Goal: Check status: Check status

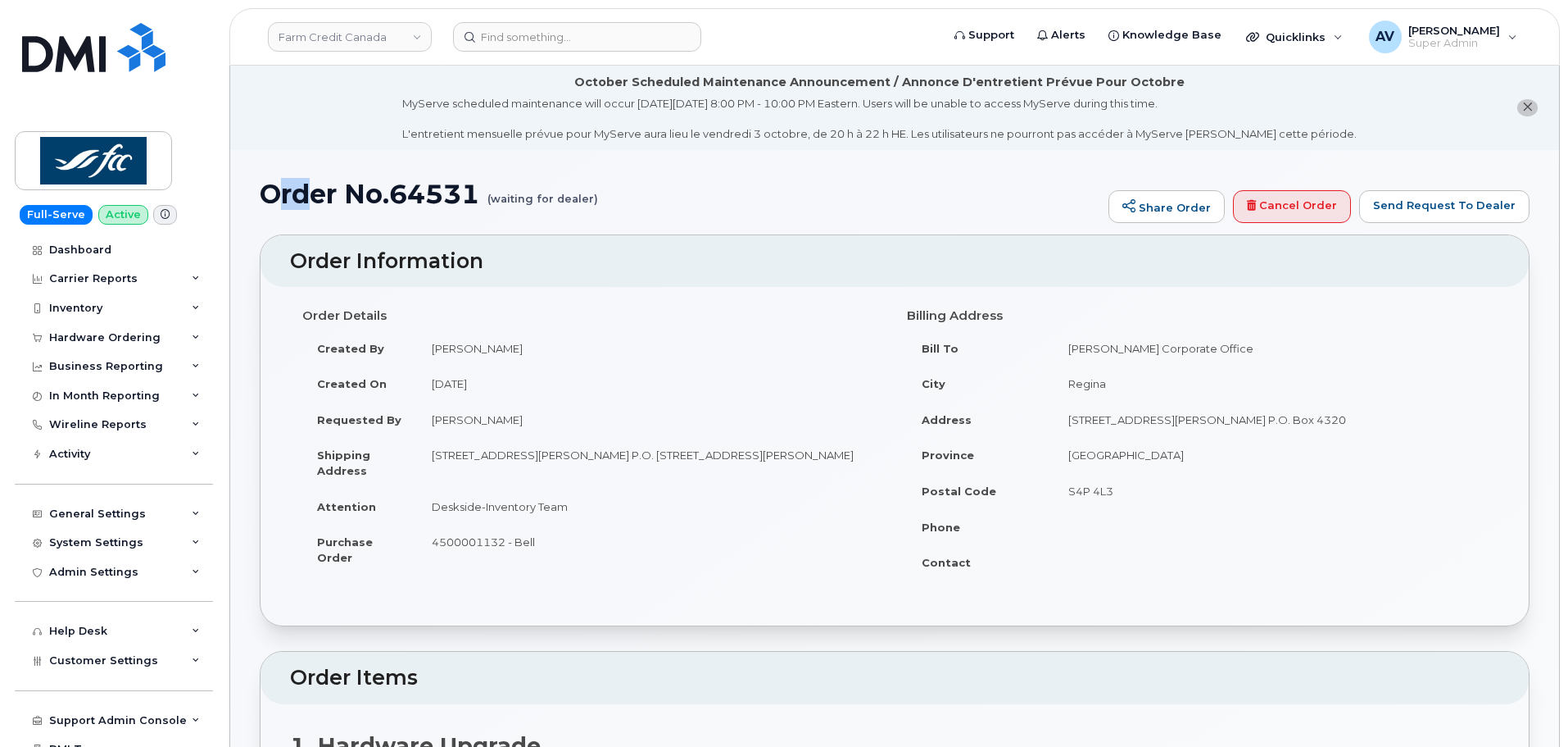
drag, startPoint x: 274, startPoint y: 196, endPoint x: 304, endPoint y: 195, distance: 30.0
click at [304, 195] on h1 "Order No.64531 (waiting for dealer)" at bounding box center [680, 194] width 840 height 29
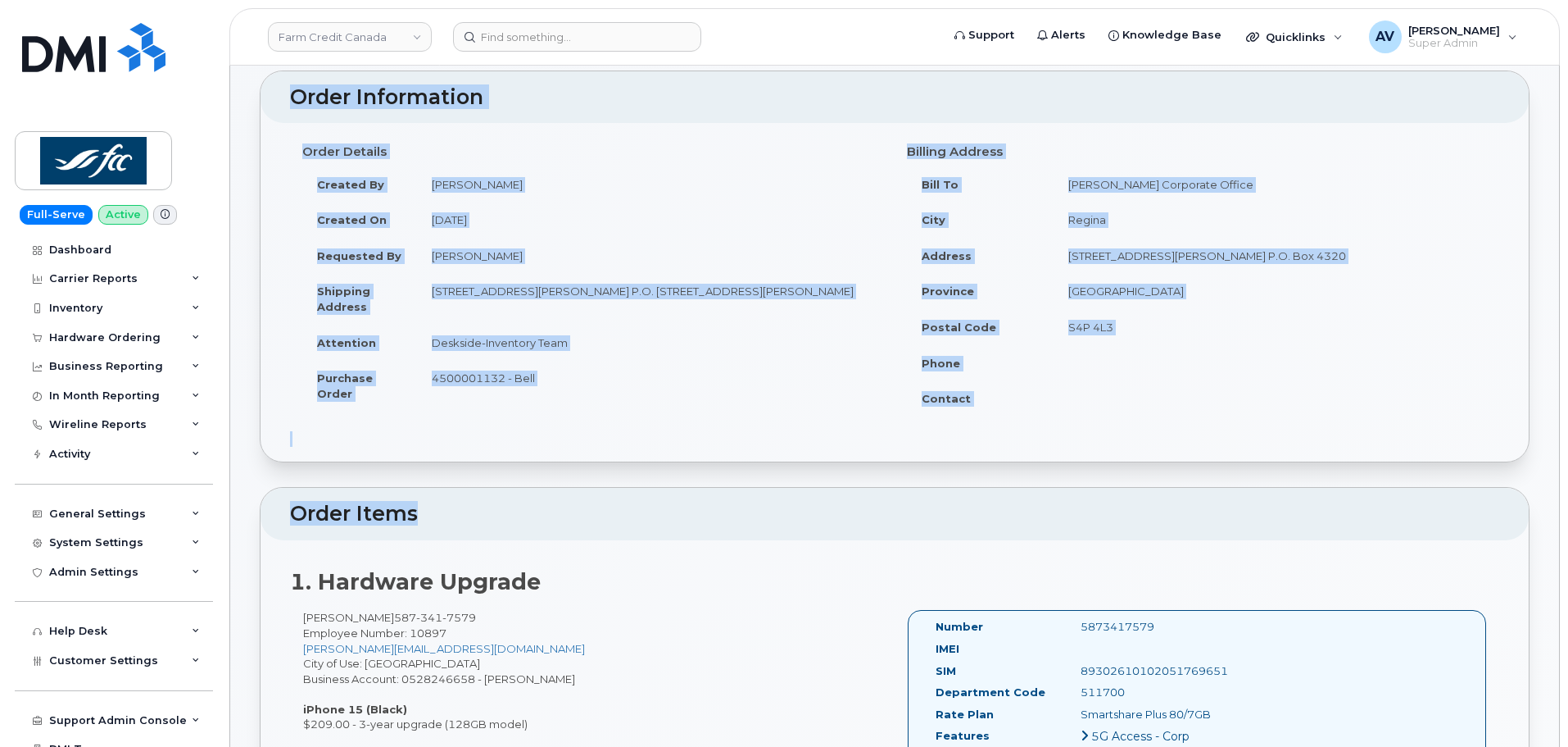
scroll to position [246, 0]
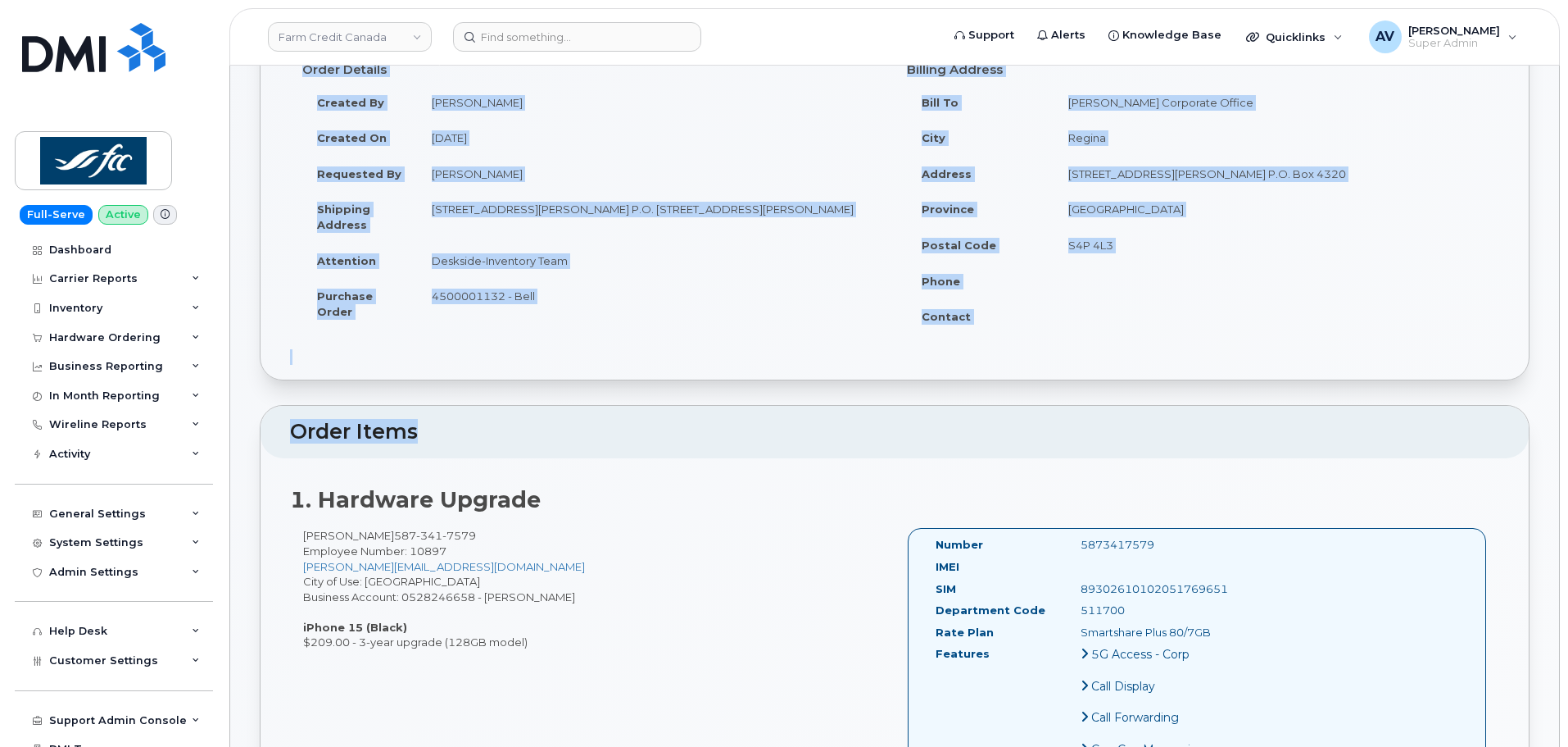
drag, startPoint x: 266, startPoint y: 187, endPoint x: 1261, endPoint y: 538, distance: 1055.1
copy div "Lorem Ip.82353 (dolorsi ame consec) Adipi Elits Doeius Tempo Inci Utlabor Et Do…"
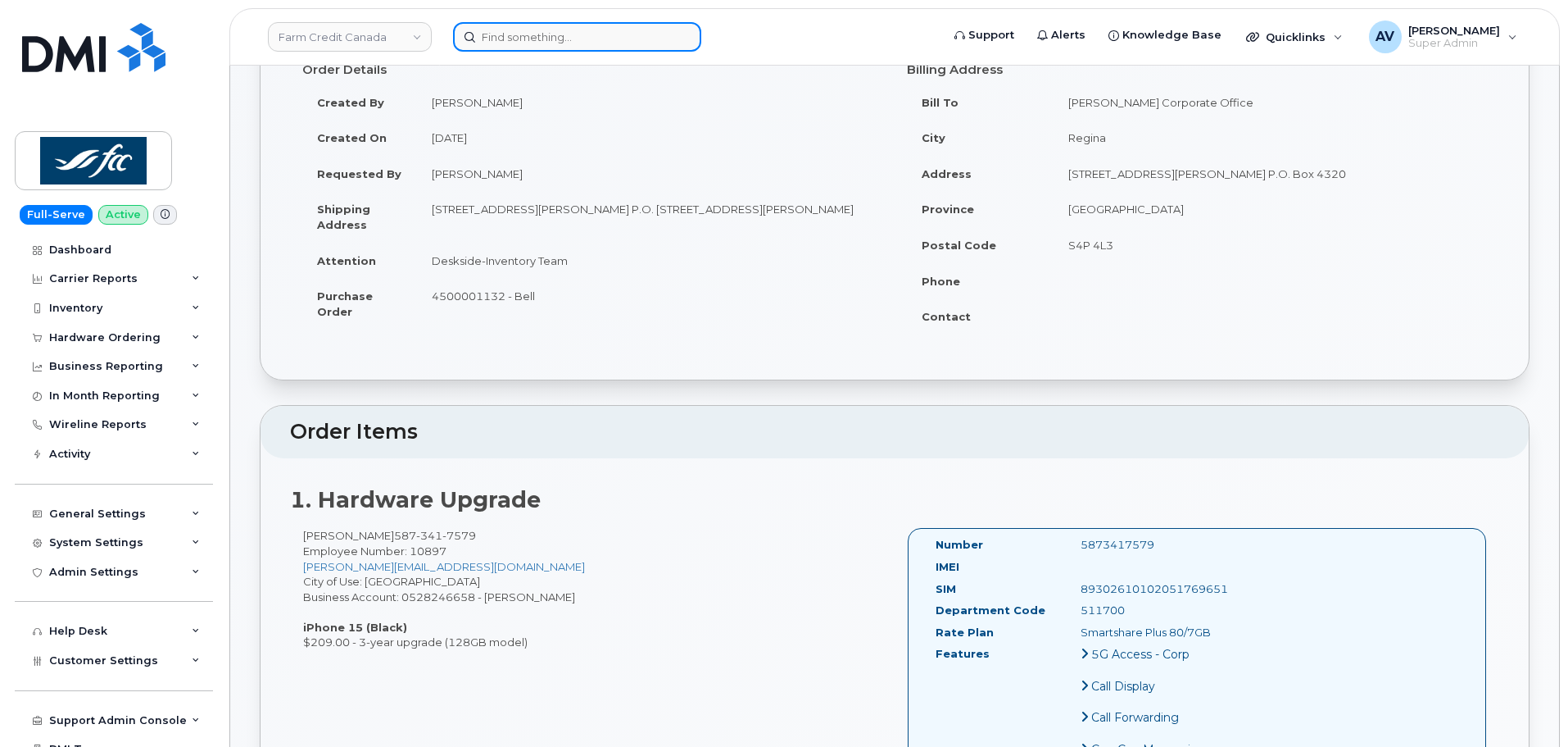
click at [580, 35] on input at bounding box center [577, 36] width 249 height 30
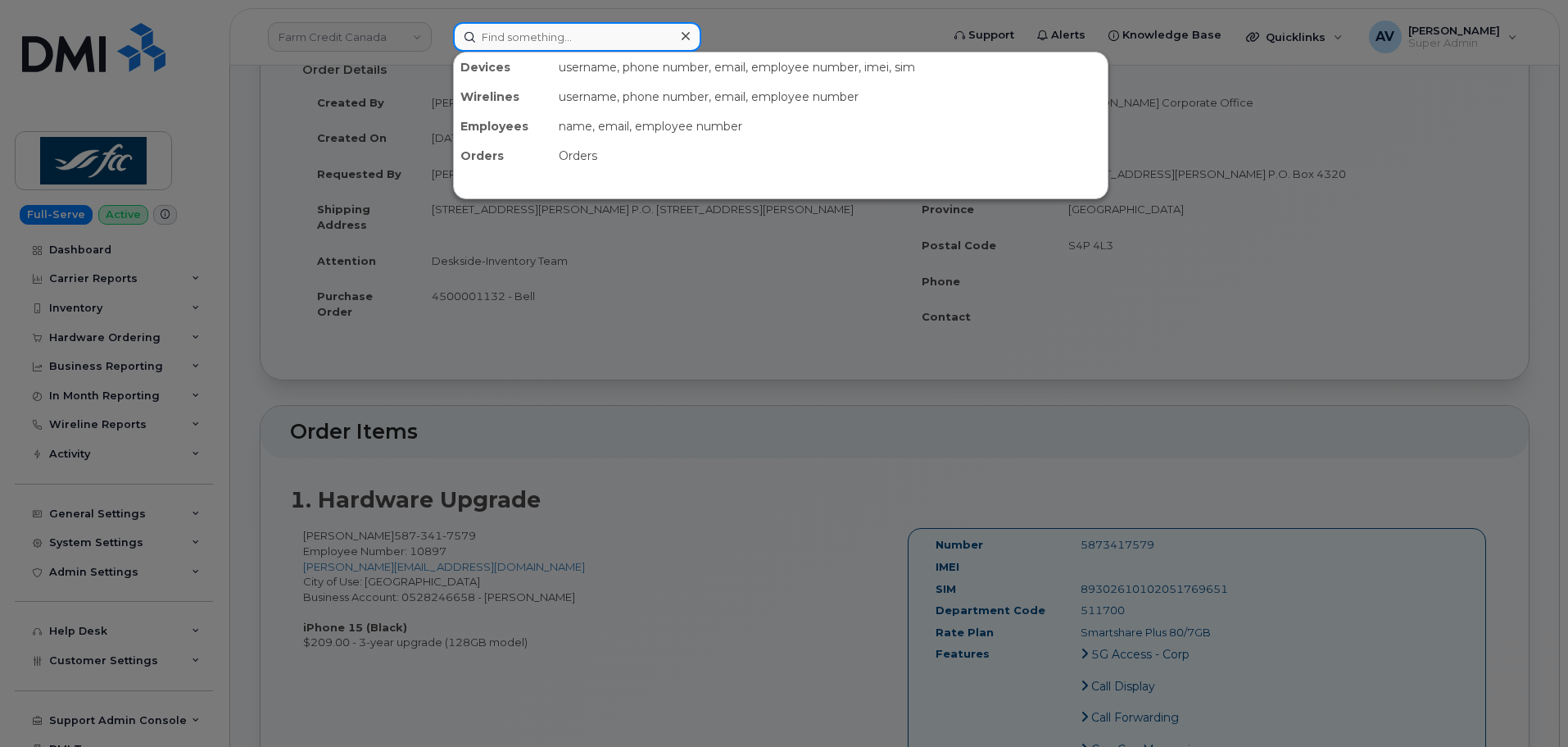
paste input "[PERSON_NAME]"
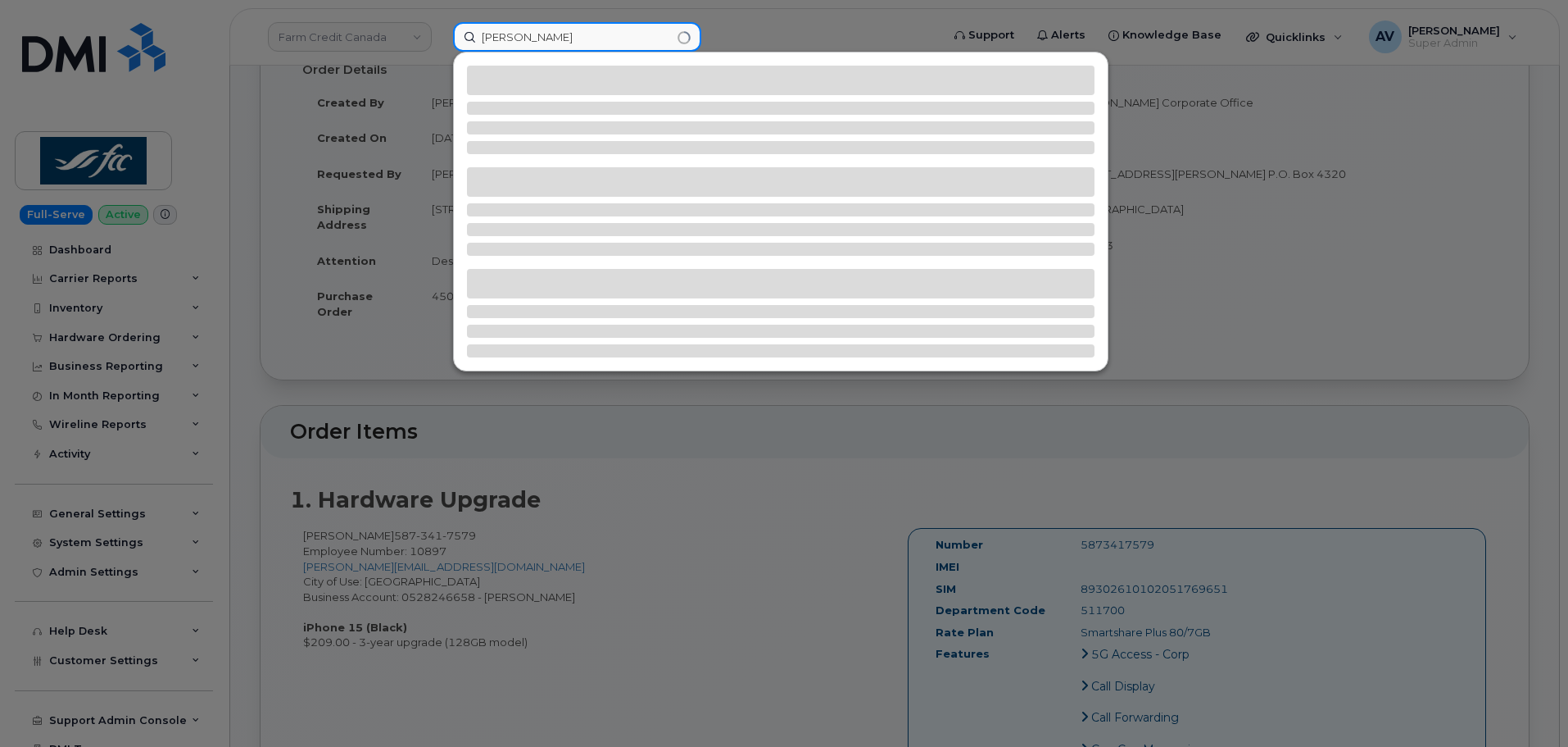
type input "[PERSON_NAME]"
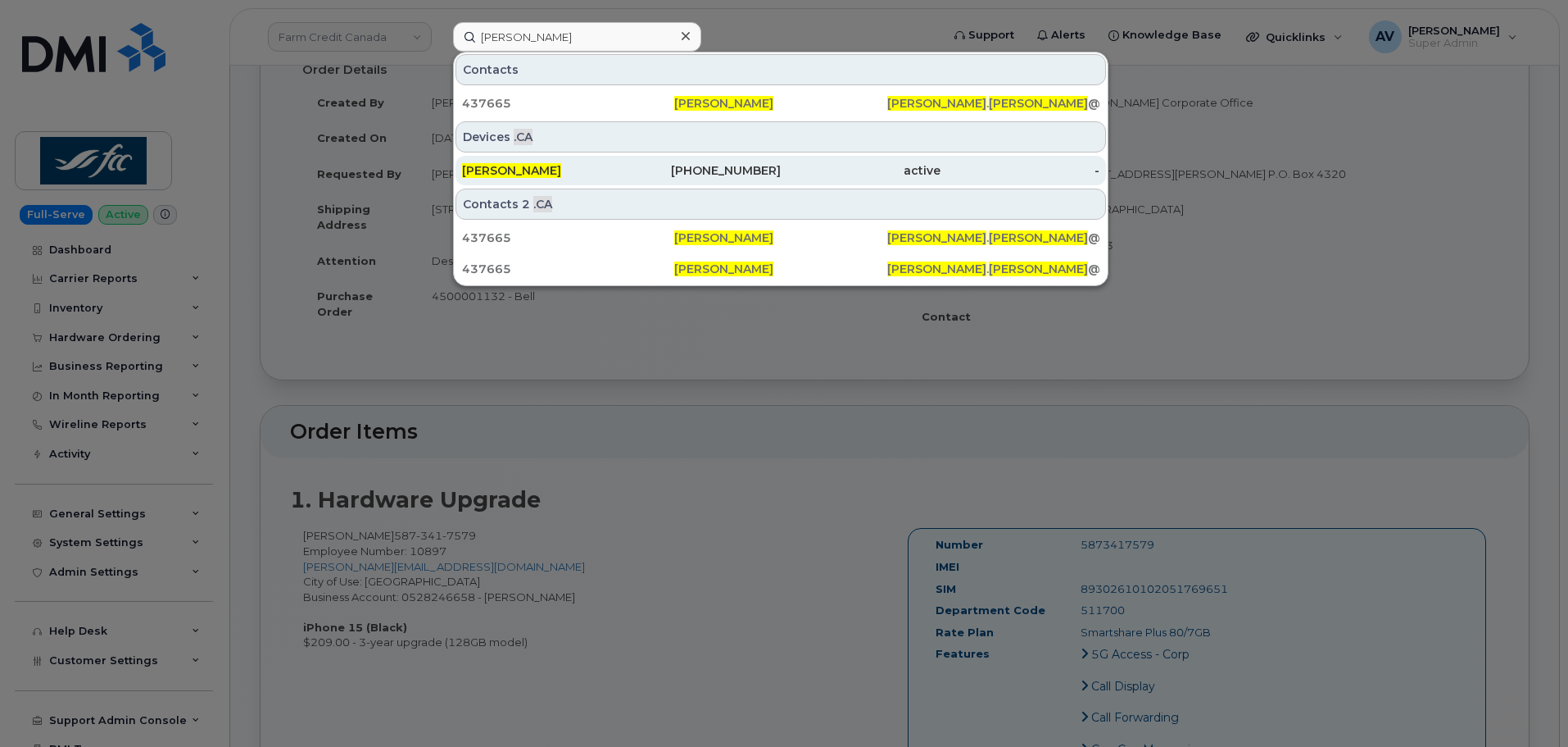
click at [695, 165] on div "[PHONE_NUMBER]" at bounding box center [701, 170] width 160 height 16
